Goal: Task Accomplishment & Management: Manage account settings

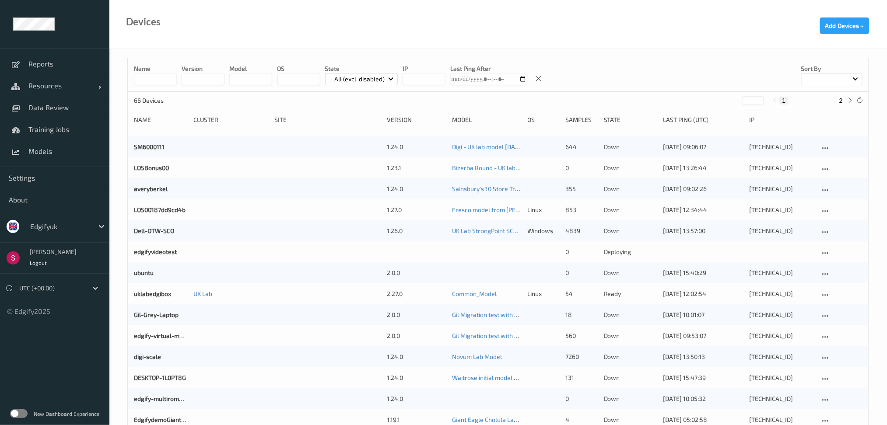
click at [19, 410] on label at bounding box center [19, 414] width 18 height 9
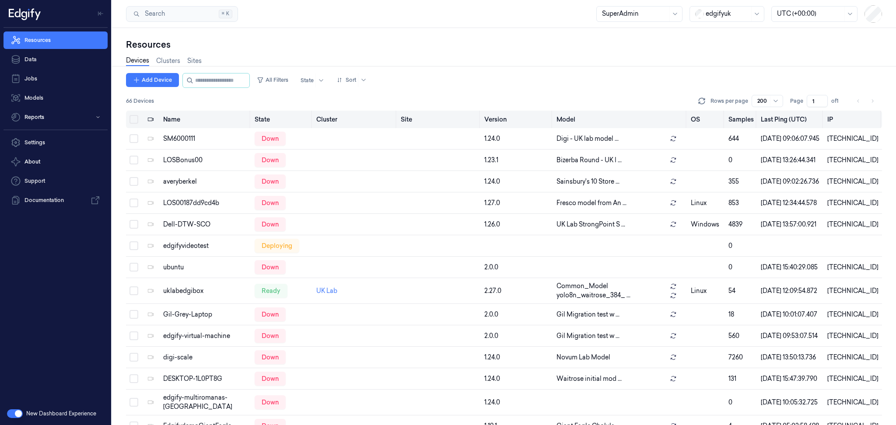
click at [505, 119] on th "Version" at bounding box center [517, 120] width 72 height 18
click at [210, 85] on input "string" at bounding box center [221, 81] width 53 height 14
click at [292, 76] on button "All Filters" at bounding box center [272, 80] width 39 height 14
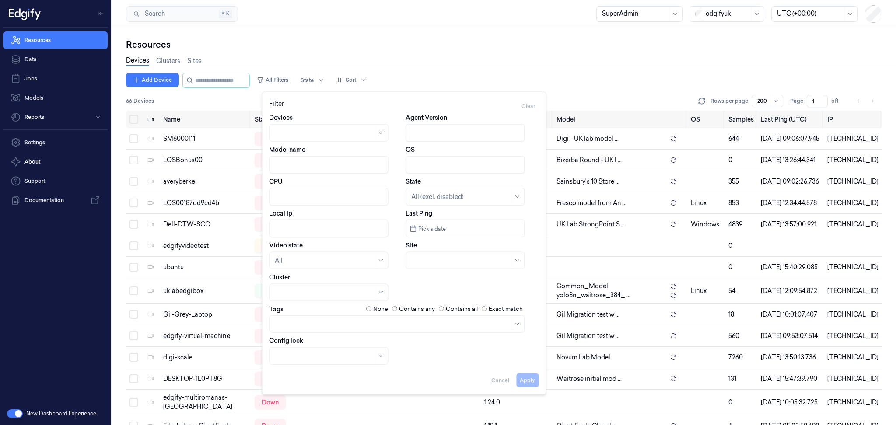
click at [444, 130] on input "Agent Version" at bounding box center [465, 133] width 119 height 18
click at [527, 382] on button "Apply" at bounding box center [527, 380] width 22 height 14
type input "2.27"
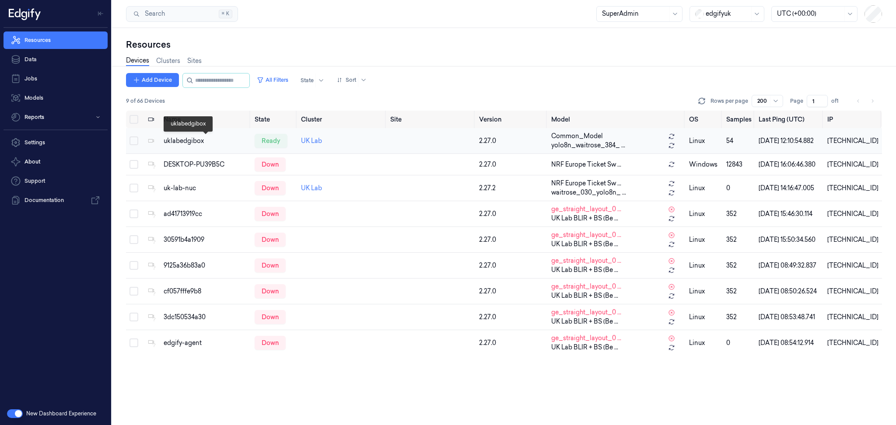
click at [196, 139] on div "uklabedgibox" at bounding box center [206, 141] width 84 height 9
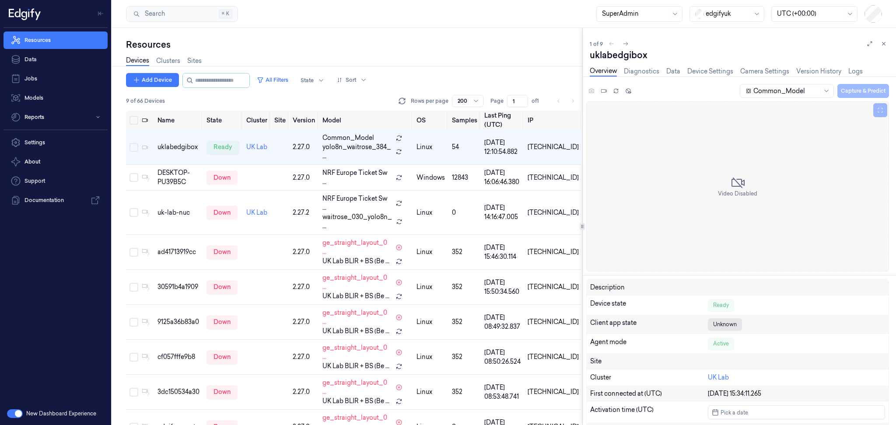
drag, startPoint x: 870, startPoint y: 43, endPoint x: 863, endPoint y: 44, distance: 7.1
click at [870, 43] on icon at bounding box center [870, 44] width 6 height 6
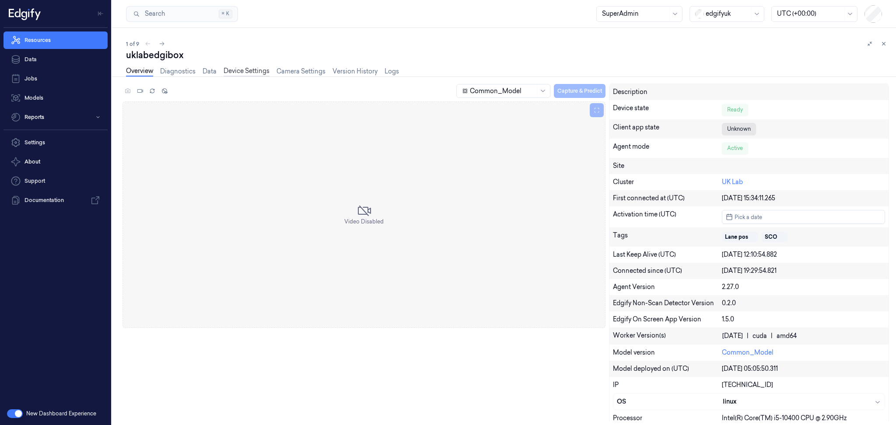
click at [247, 67] on link "Device Settings" at bounding box center [247, 72] width 46 height 10
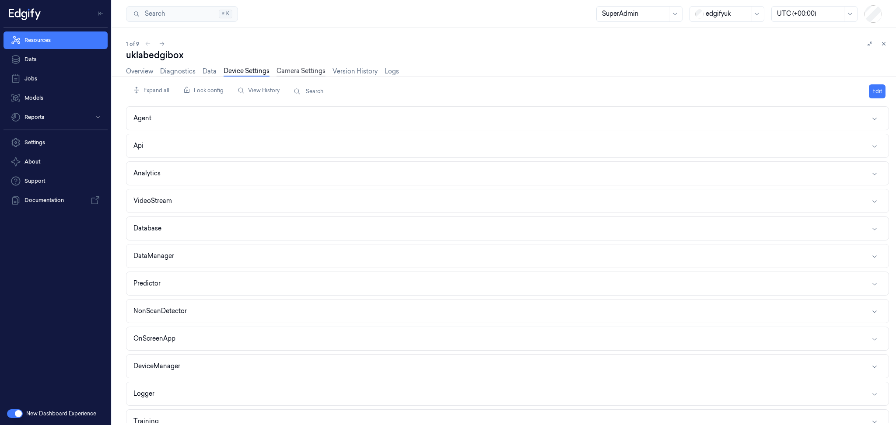
click at [314, 70] on link "Camera Settings" at bounding box center [301, 72] width 49 height 10
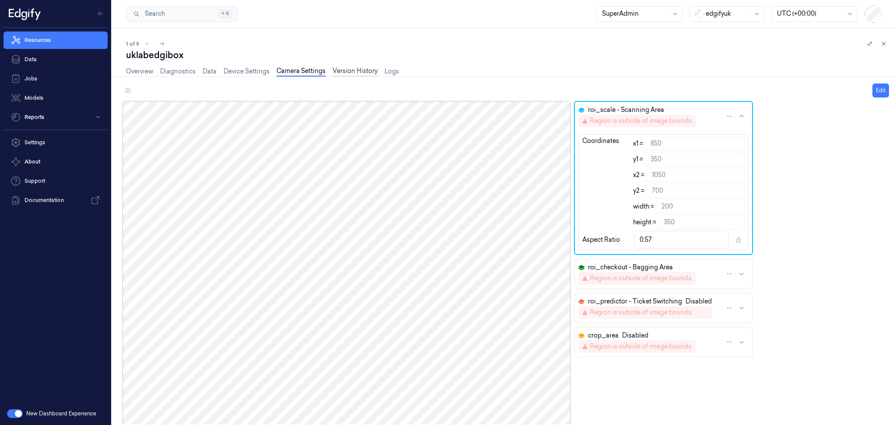
click at [347, 67] on link "Version History" at bounding box center [355, 72] width 45 height 10
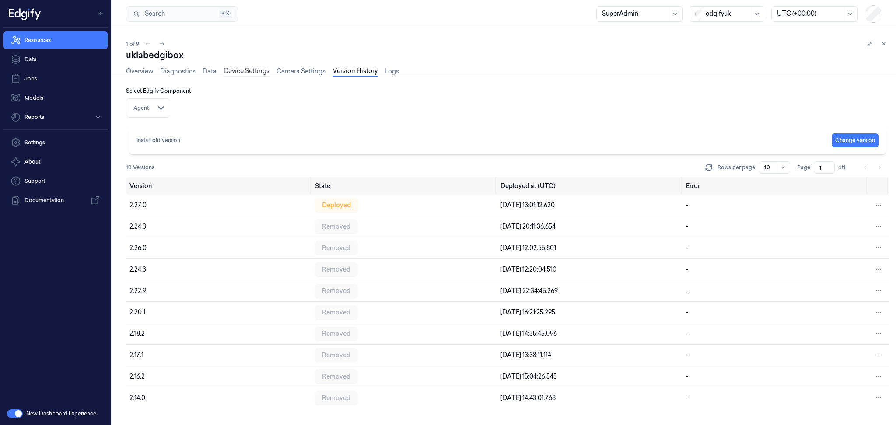
click at [260, 72] on link "Device Settings" at bounding box center [247, 72] width 46 height 10
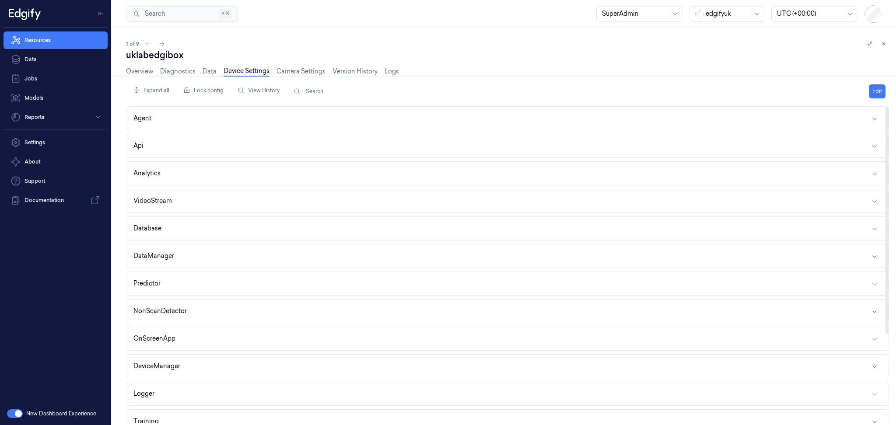
click at [166, 123] on button "Agent" at bounding box center [507, 118] width 762 height 23
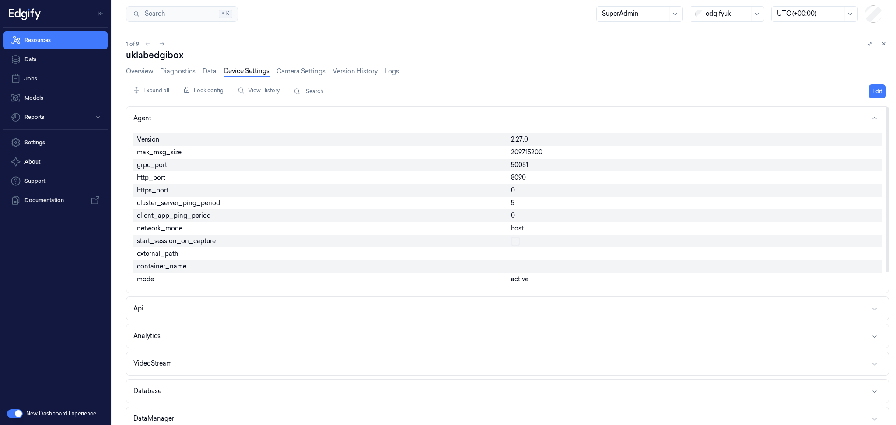
click at [153, 310] on button "Api" at bounding box center [507, 308] width 762 height 23
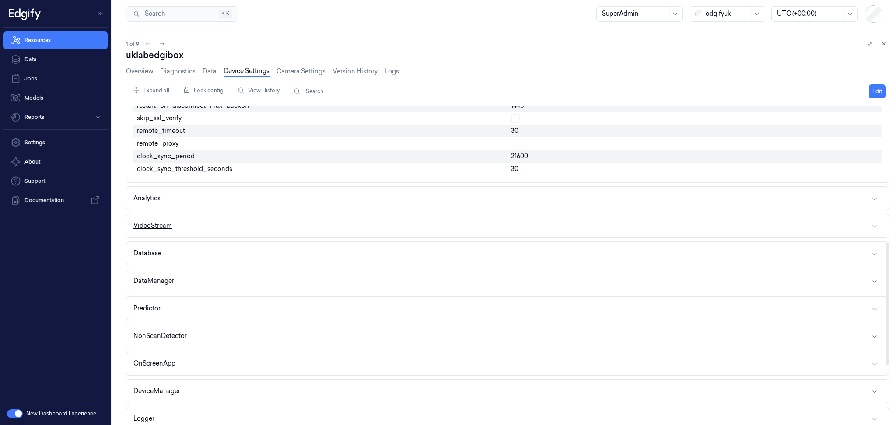
click at [182, 220] on button "VideoStream" at bounding box center [507, 225] width 762 height 23
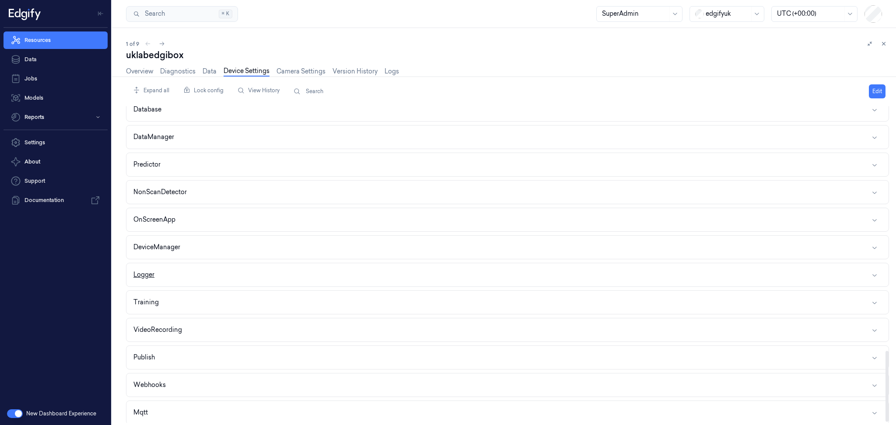
scroll to position [1101, 0]
click at [204, 325] on button "VideoRecording" at bounding box center [507, 324] width 762 height 23
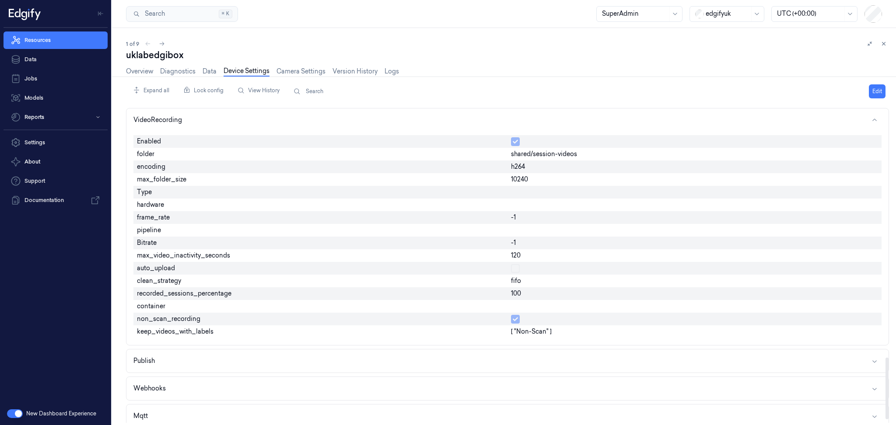
scroll to position [1314, 0]
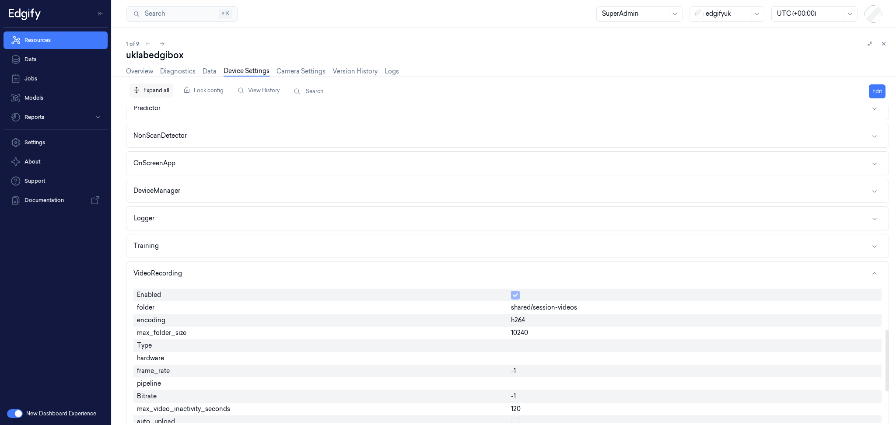
click at [150, 87] on div "Expand all" at bounding box center [151, 90] width 43 height 17
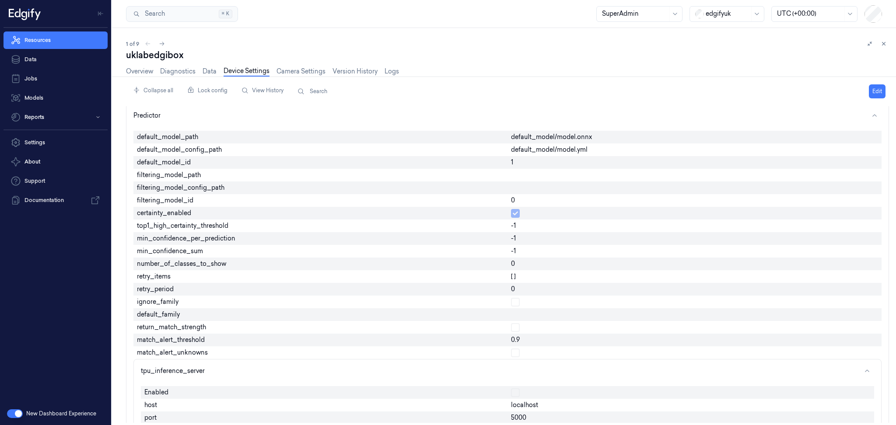
scroll to position [1552, 0]
click at [315, 73] on link "Camera Settings" at bounding box center [301, 72] width 49 height 10
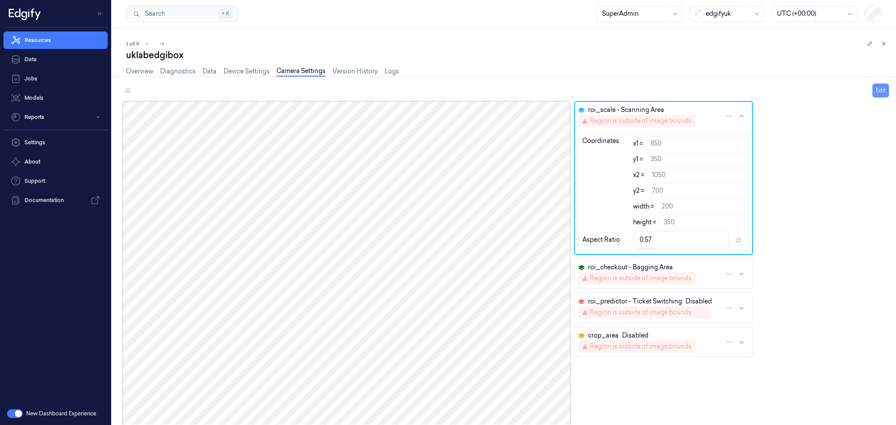
click at [878, 89] on button "Edit" at bounding box center [881, 91] width 17 height 14
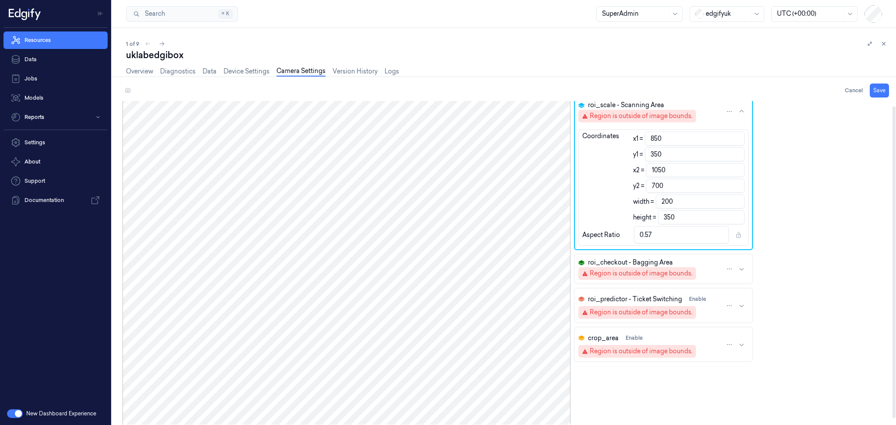
scroll to position [11, 0]
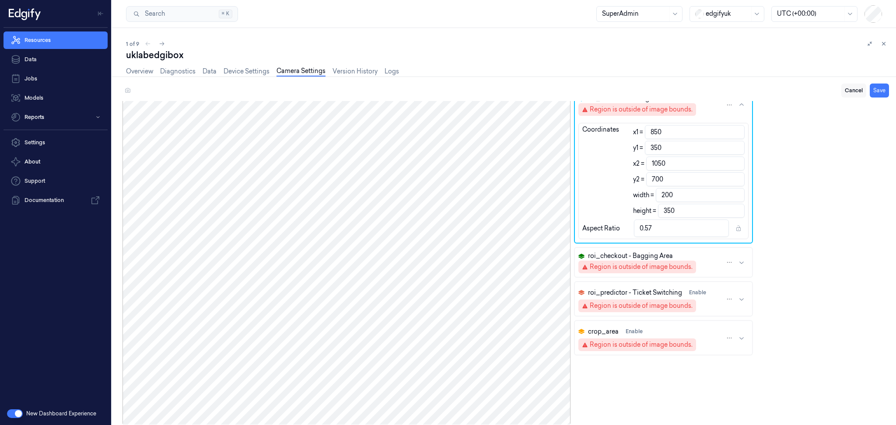
click at [851, 92] on button "Cancel" at bounding box center [854, 91] width 25 height 14
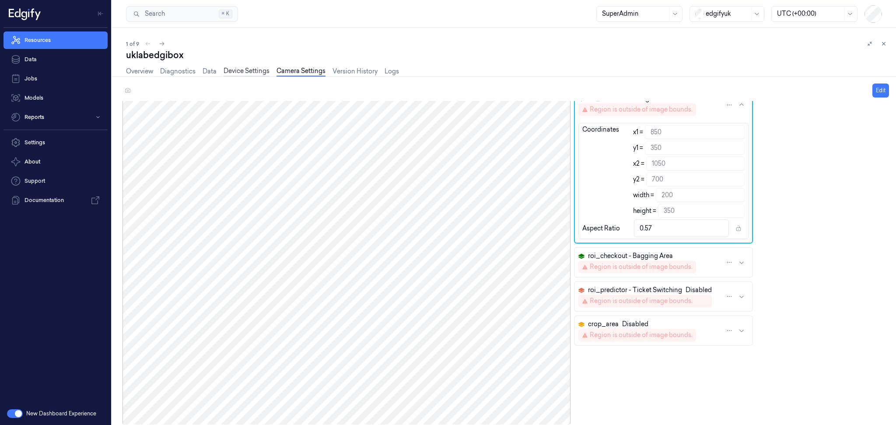
click at [247, 72] on link "Device Settings" at bounding box center [247, 72] width 46 height 10
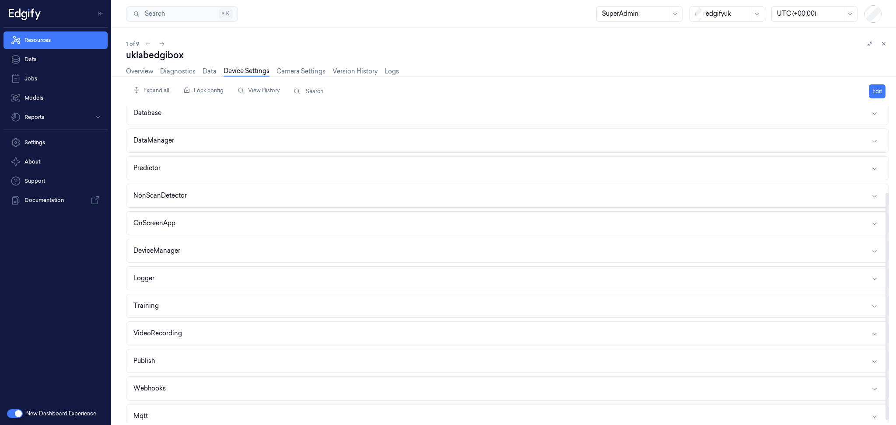
scroll to position [124, 0]
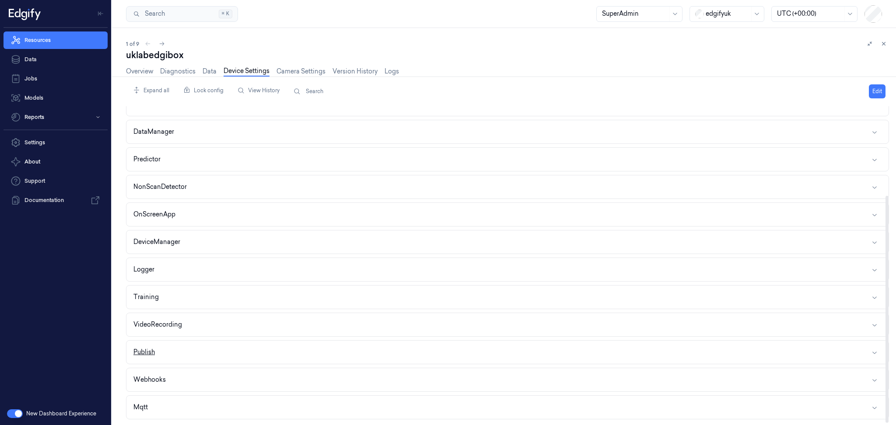
click at [183, 355] on button "Publish" at bounding box center [507, 352] width 762 height 23
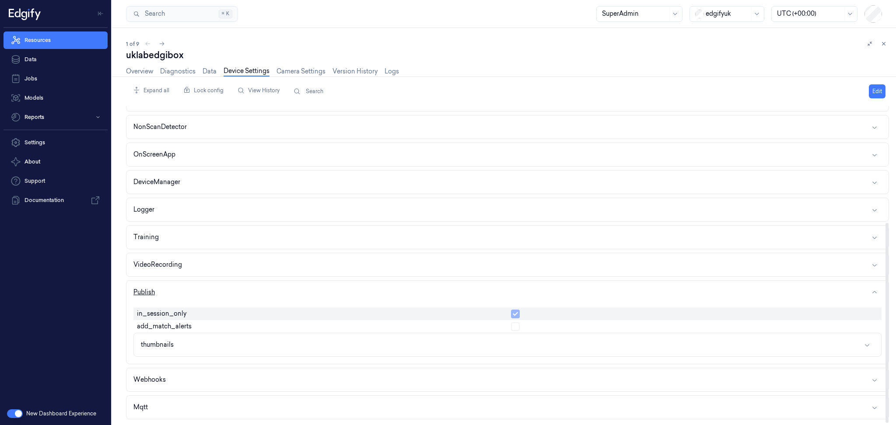
scroll to position [185, 0]
click at [222, 262] on button "VideoRecording" at bounding box center [507, 264] width 762 height 23
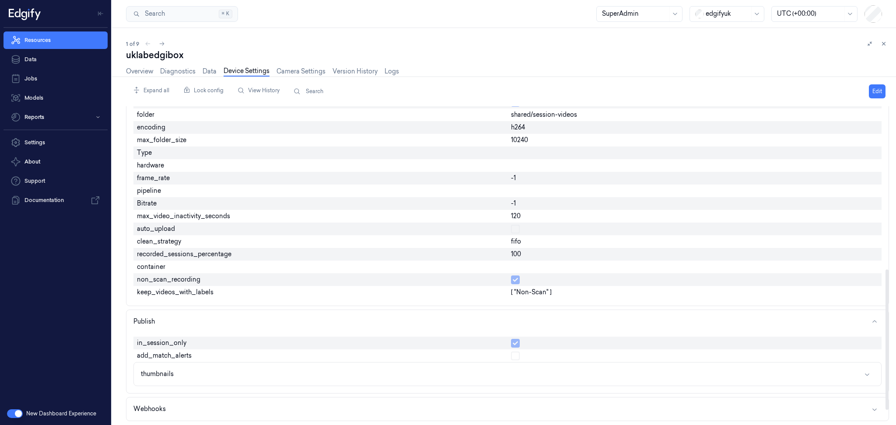
scroll to position [368, 0]
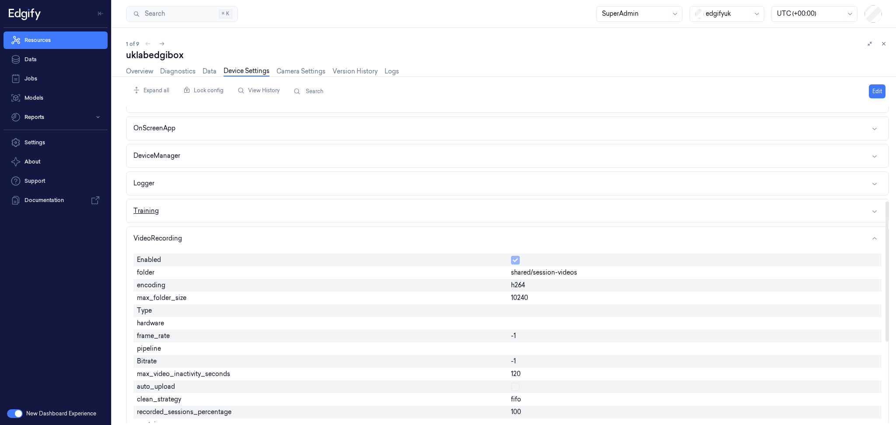
click at [179, 214] on button "Training" at bounding box center [507, 211] width 762 height 23
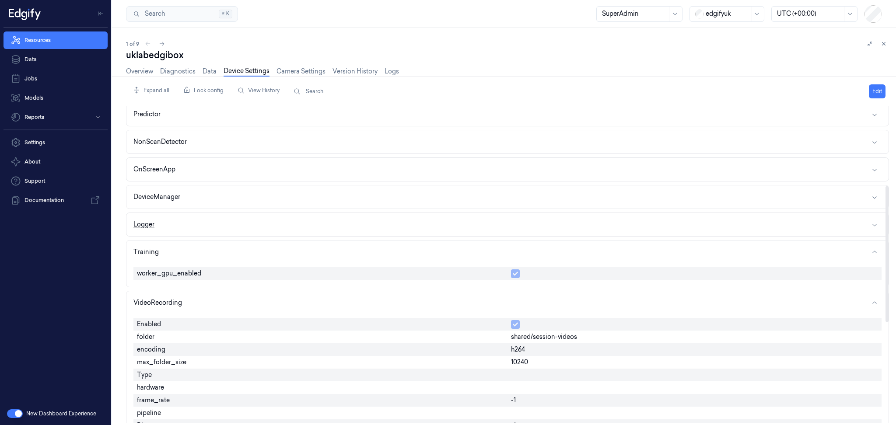
click at [184, 208] on div "Agent Api Analytics VideoStream Database DataManager Predictor NonScanDetector …" at bounding box center [507, 306] width 763 height 738
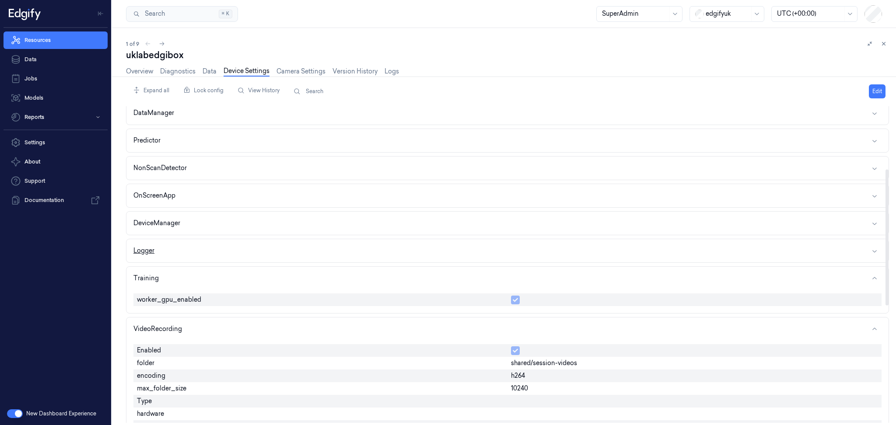
click at [201, 248] on button "Logger" at bounding box center [507, 250] width 762 height 23
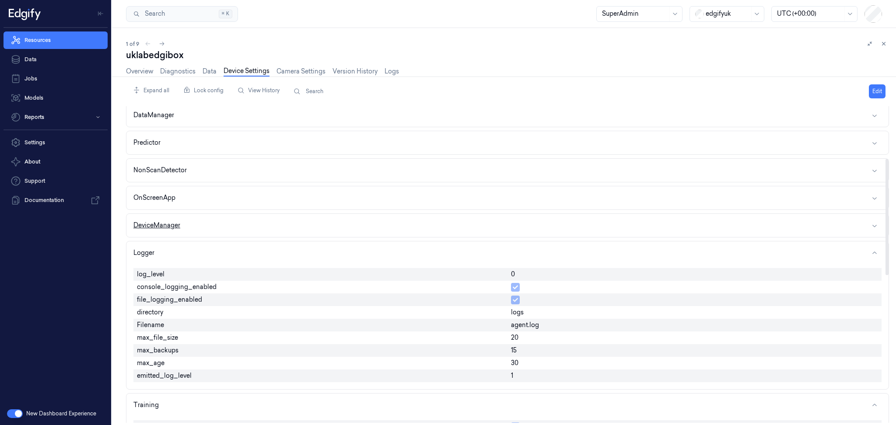
click at [205, 224] on button "DeviceManager" at bounding box center [507, 225] width 762 height 23
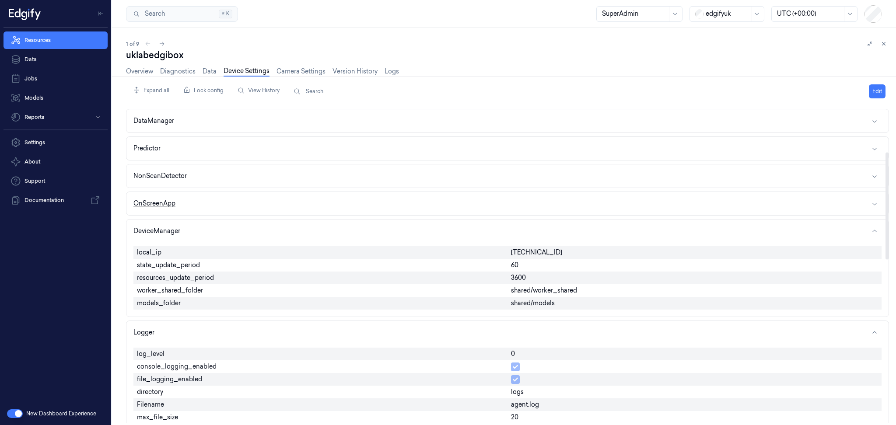
scroll to position [135, 0]
click at [208, 205] on button "OnScreenApp" at bounding box center [507, 204] width 762 height 23
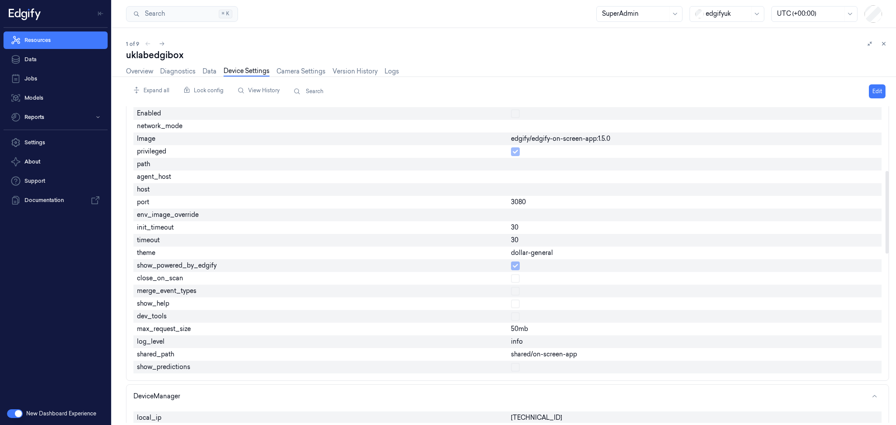
scroll to position [247, 0]
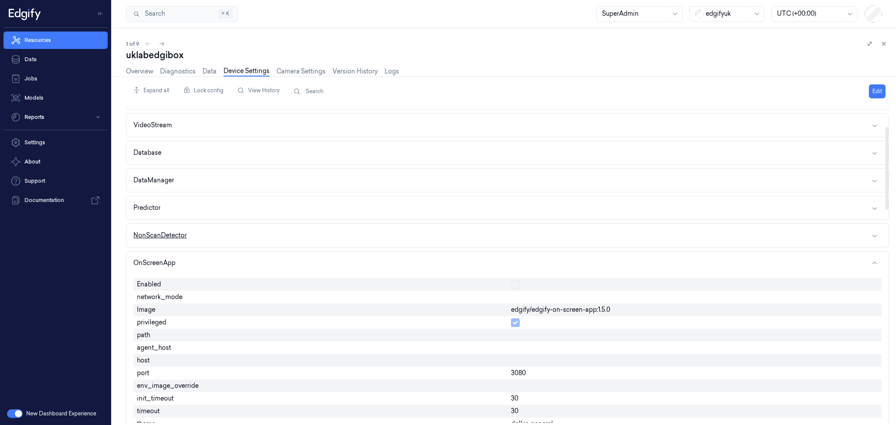
click at [204, 232] on button "NonScanDetector" at bounding box center [507, 235] width 762 height 23
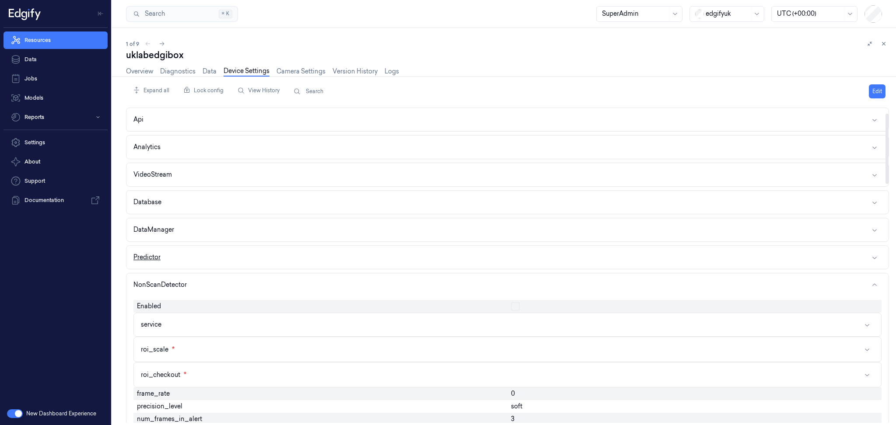
drag, startPoint x: 190, startPoint y: 249, endPoint x: 193, endPoint y: 254, distance: 6.0
click at [190, 250] on button "Predictor" at bounding box center [507, 257] width 762 height 23
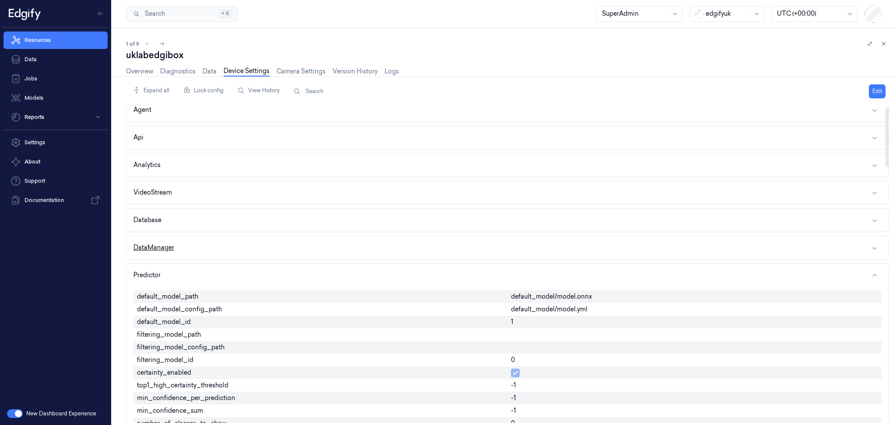
scroll to position [1, 0]
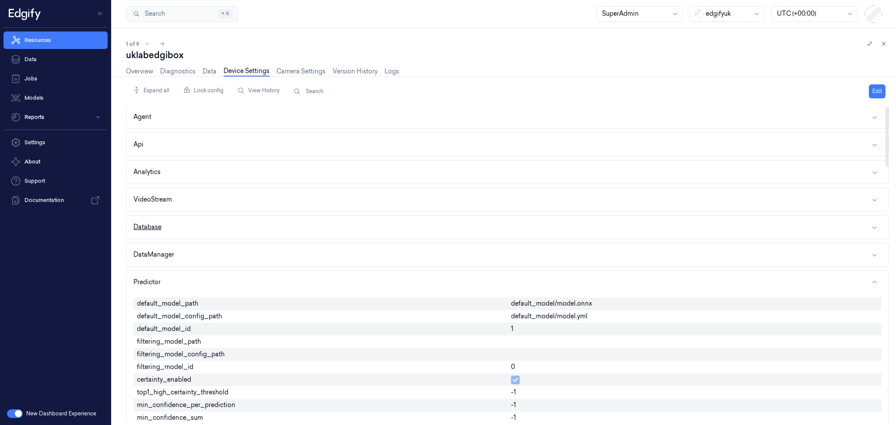
click at [196, 238] on button "Database" at bounding box center [507, 227] width 762 height 23
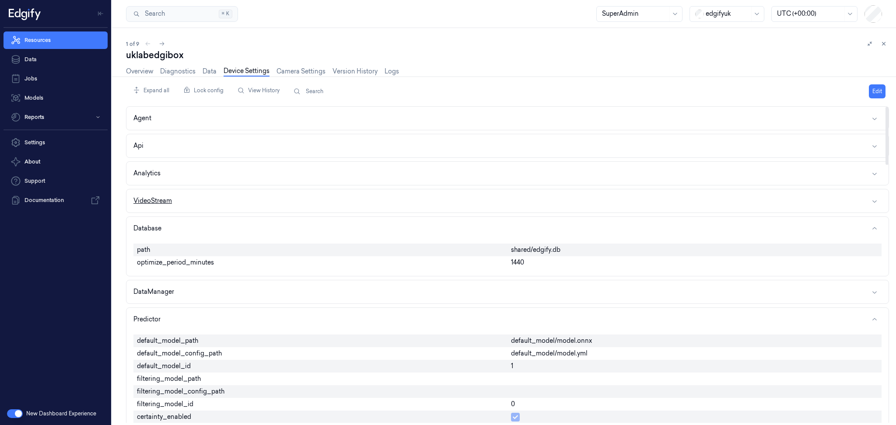
click at [191, 197] on button "VideoStream" at bounding box center [507, 201] width 762 height 23
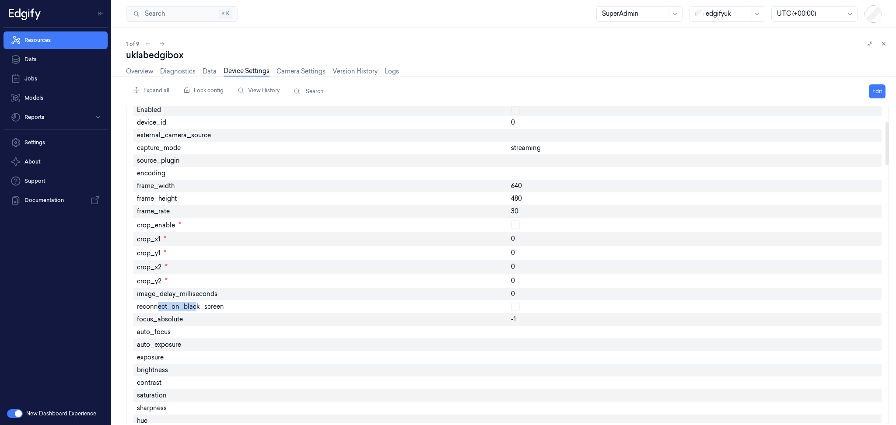
drag, startPoint x: 185, startPoint y: 308, endPoint x: 158, endPoint y: 309, distance: 26.7
click at [158, 309] on span "reconnect_on_black_screen" at bounding box center [180, 306] width 87 height 9
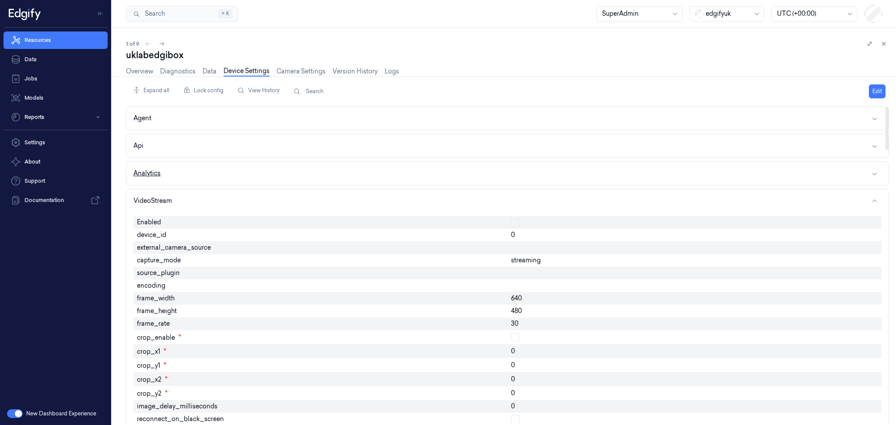
click at [188, 175] on button "Analytics" at bounding box center [507, 173] width 762 height 23
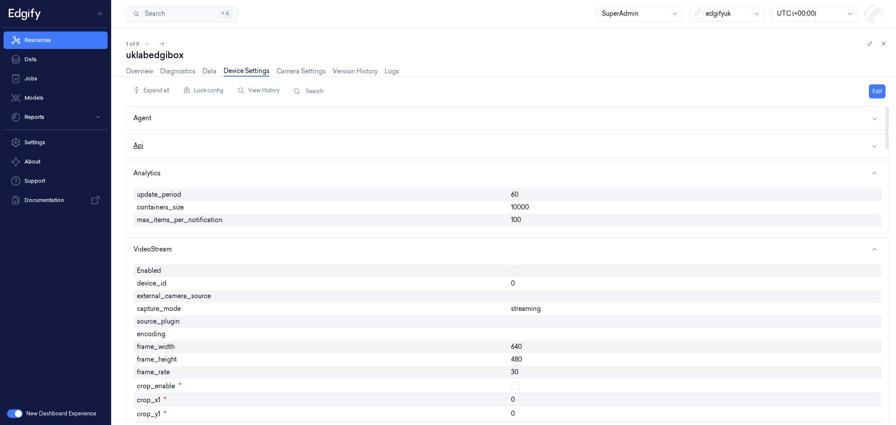
click at [176, 145] on button "Api" at bounding box center [507, 145] width 762 height 23
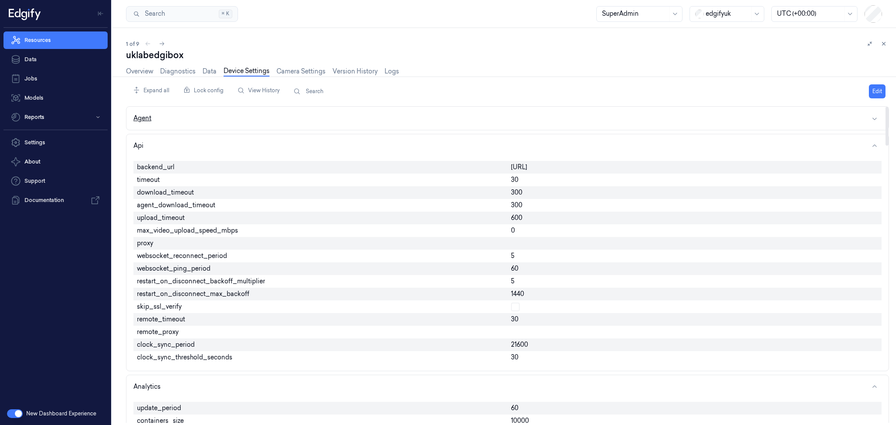
click at [180, 122] on button "Agent" at bounding box center [507, 118] width 762 height 23
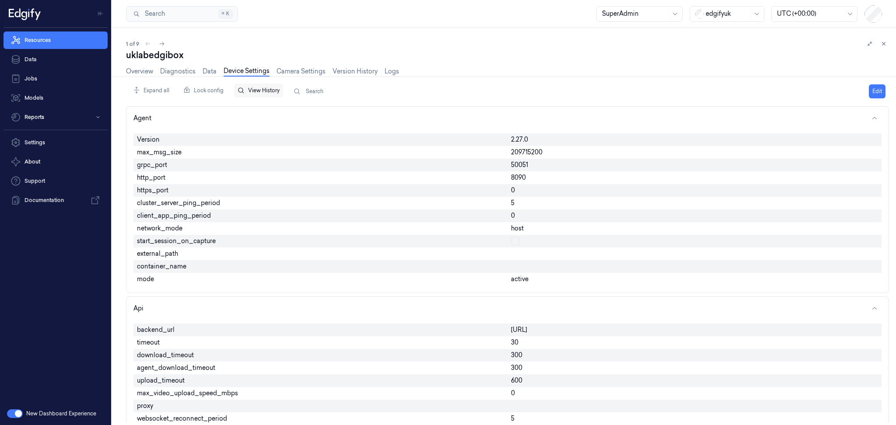
click at [246, 91] on button "View History" at bounding box center [258, 91] width 49 height 14
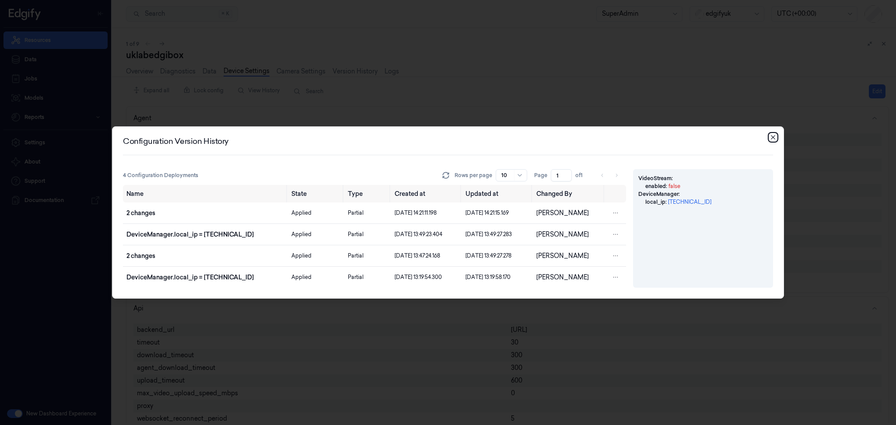
click at [770, 136] on icon "button" at bounding box center [773, 137] width 7 height 7
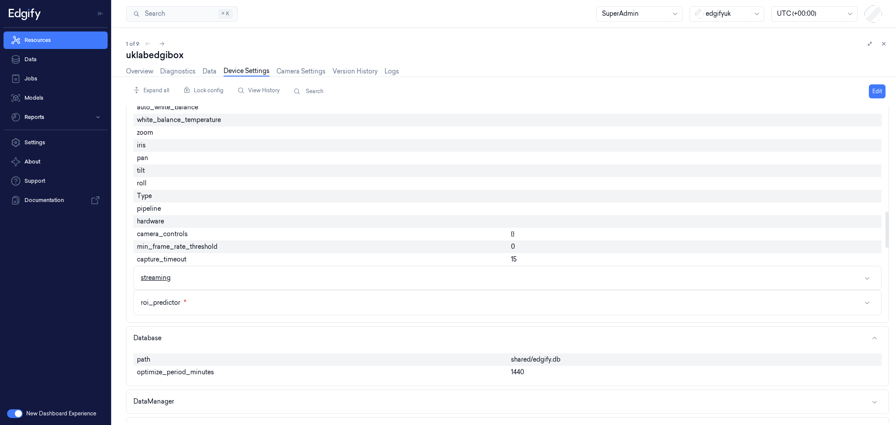
click at [233, 282] on button "streaming" at bounding box center [508, 278] width 748 height 23
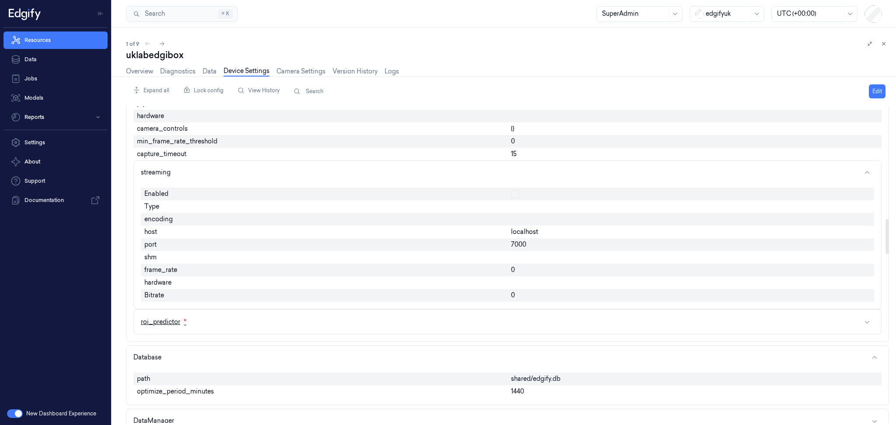
drag, startPoint x: 234, startPoint y: 322, endPoint x: 233, endPoint y: 312, distance: 10.6
click at [233, 316] on button "roi_predictor *" at bounding box center [508, 322] width 748 height 25
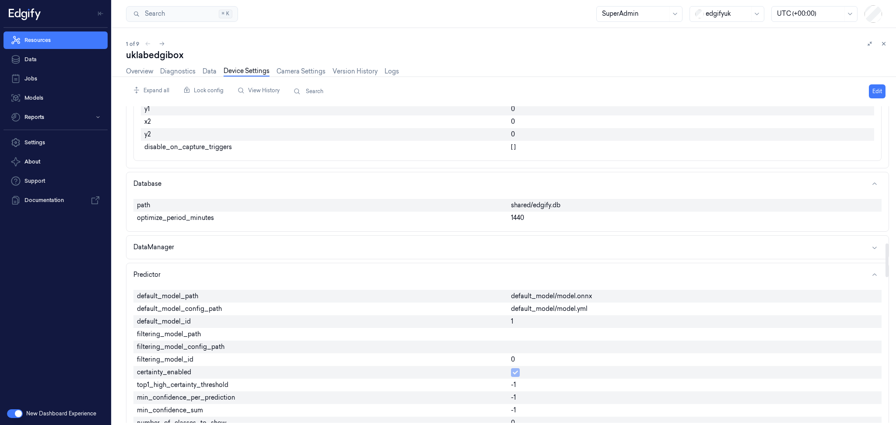
scroll to position [1282, 0]
